Goal: Information Seeking & Learning: Learn about a topic

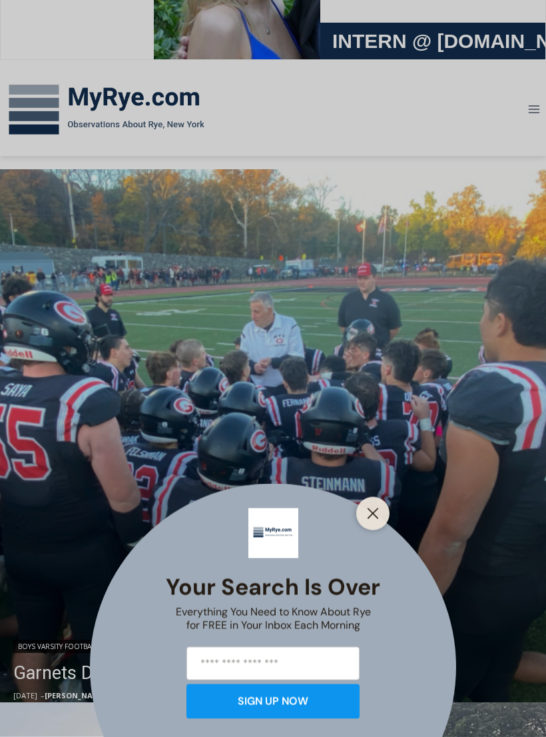
scroll to position [122, 0]
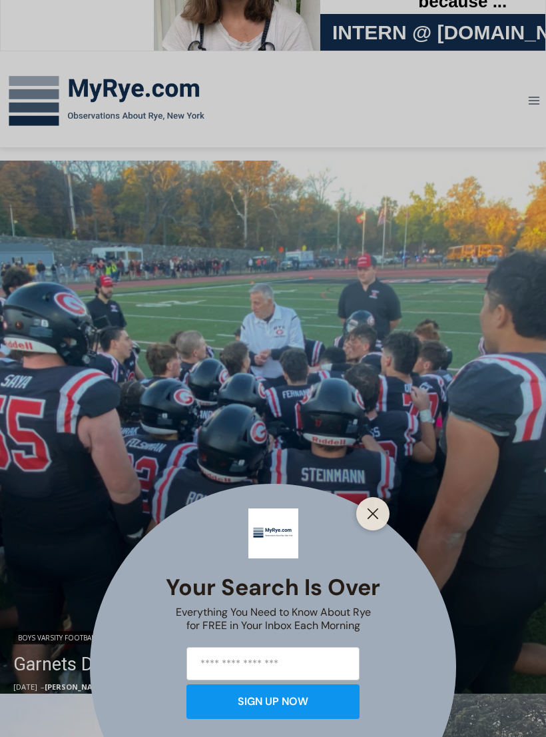
click at [381, 523] on button "Close" at bounding box center [373, 513] width 19 height 19
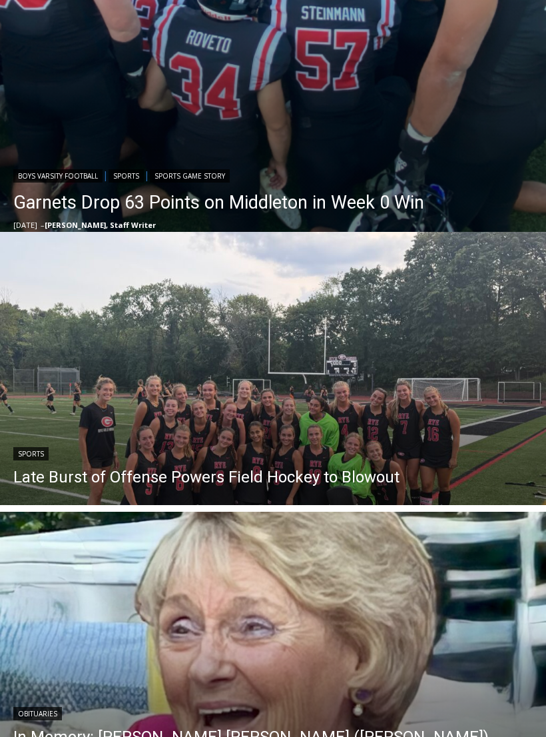
scroll to position [580, 0]
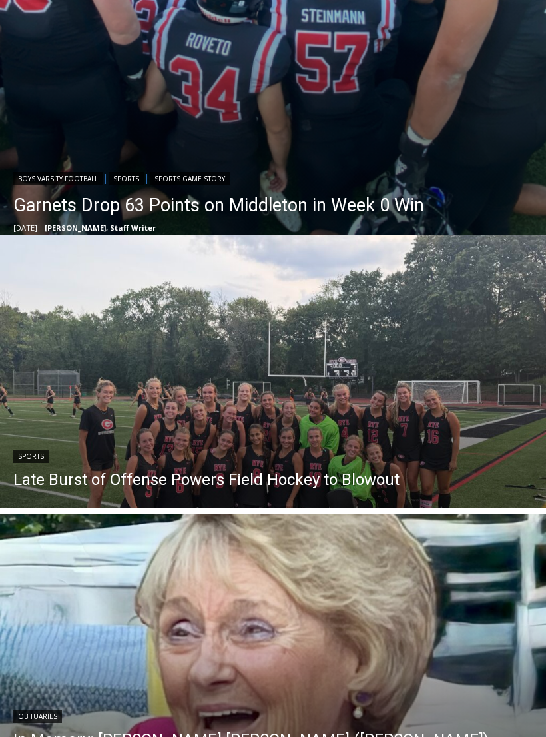
click at [295, 199] on link "Garnets Drop 63 Points on Middleton in Week 0 Win" at bounding box center [218, 205] width 411 height 27
click at [250, 475] on link "Late Burst of Offense Powers Field Hockey to Blowout" at bounding box center [206, 479] width 386 height 20
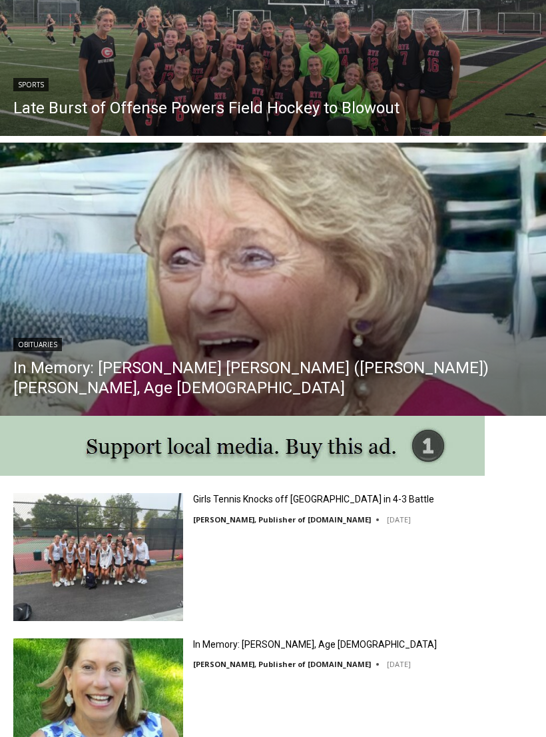
scroll to position [952, 0]
click at [244, 380] on link "In Memory: Maureen Catherine (Devlin) Koecheler, Age 83" at bounding box center [272, 378] width 519 height 40
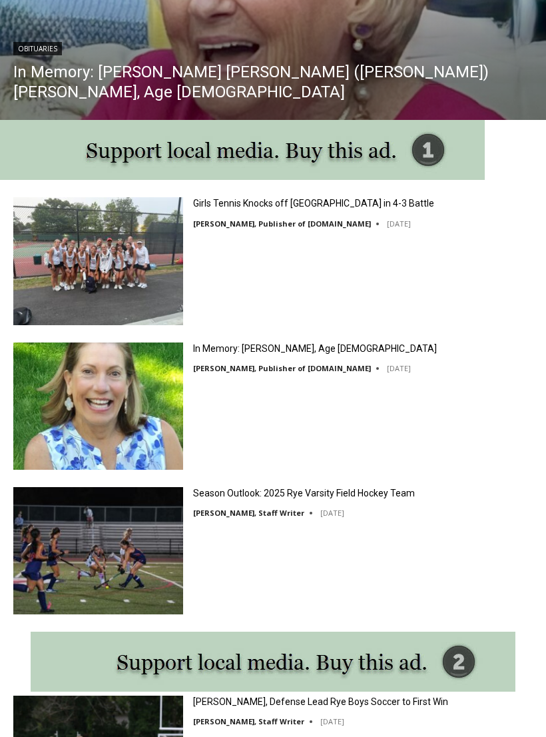
scroll to position [1248, 0]
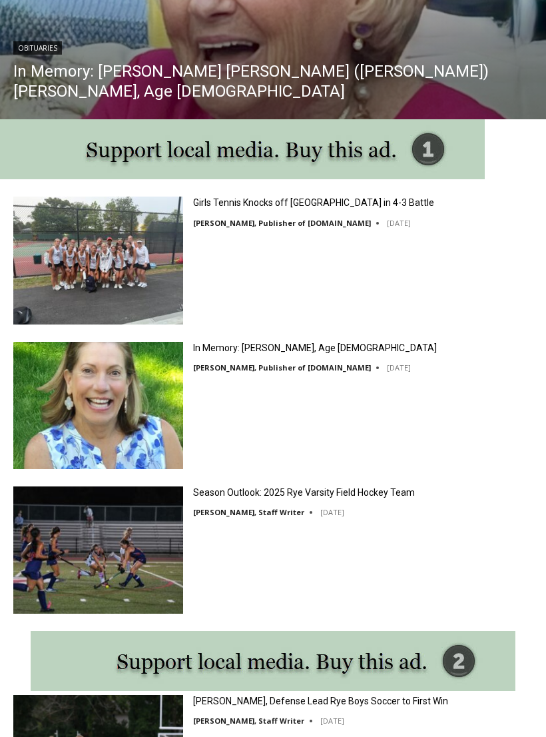
click at [121, 399] on img at bounding box center [98, 405] width 170 height 127
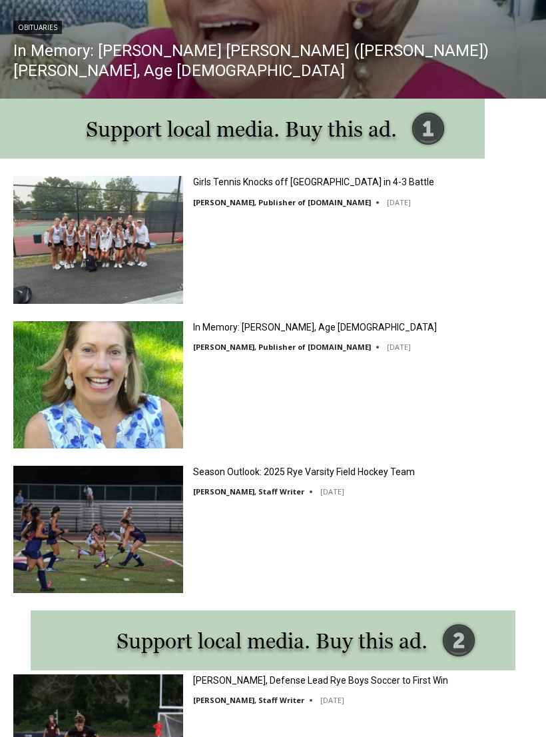
click at [118, 529] on img at bounding box center [98, 528] width 170 height 127
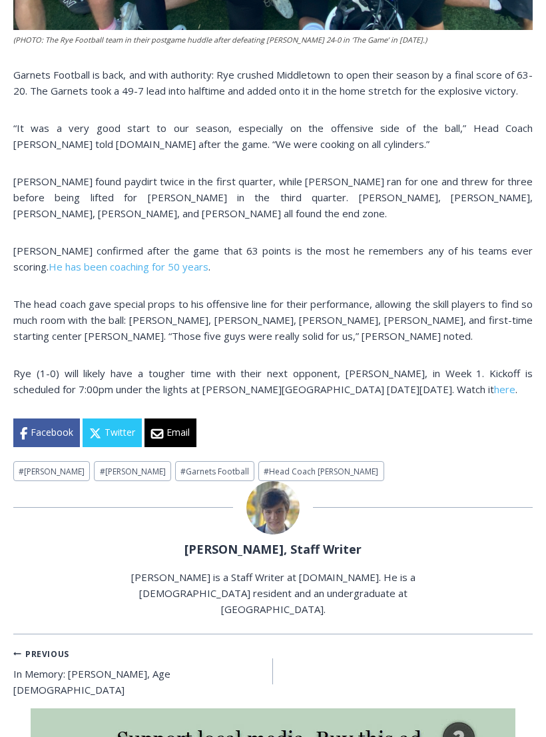
scroll to position [362, 0]
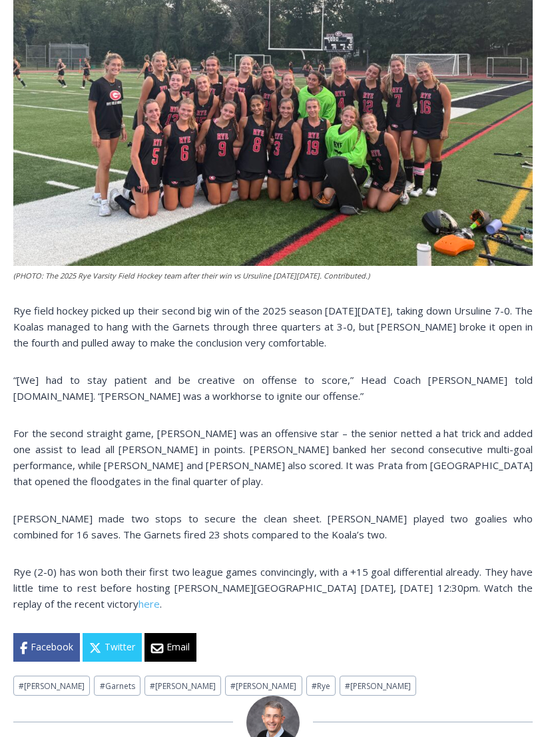
scroll to position [372, 0]
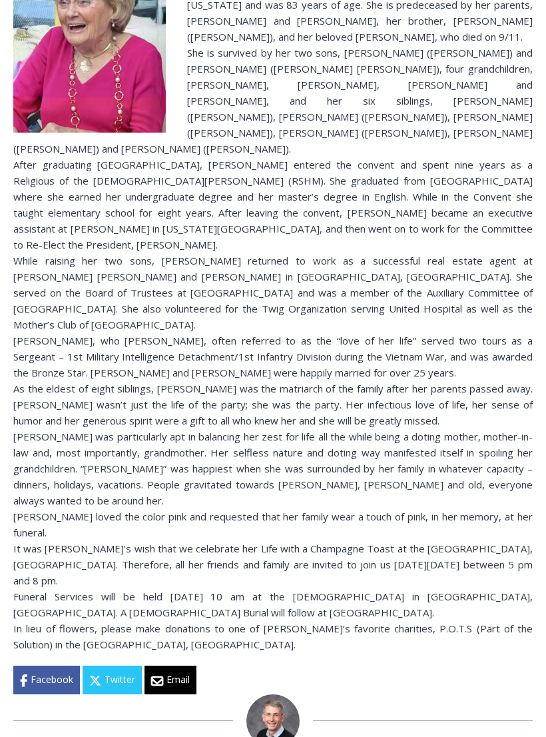
scroll to position [299, 0]
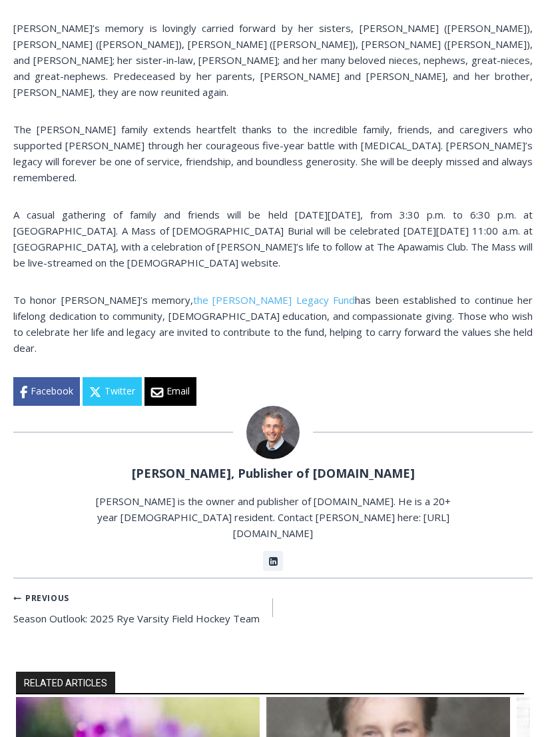
scroll to position [316, 0]
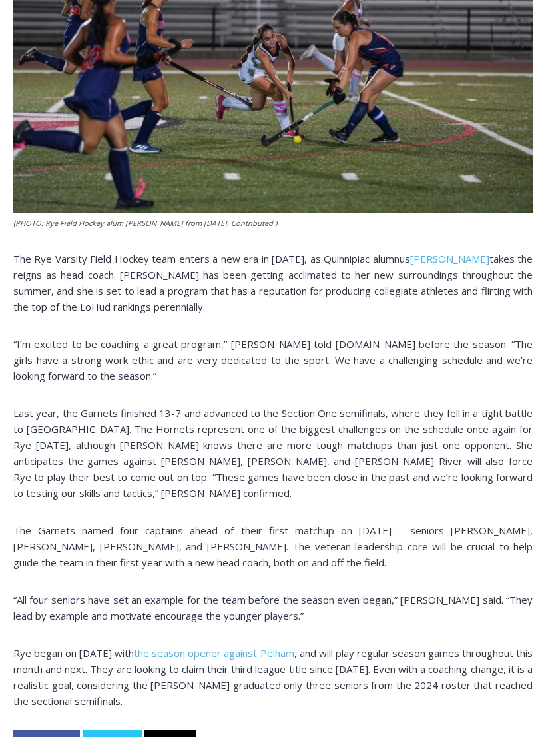
scroll to position [469, 0]
